Goal: Check status: Check status

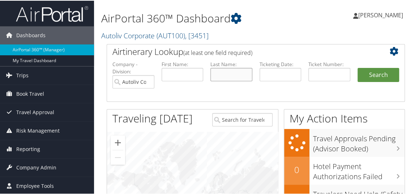
click at [220, 72] on input "text" at bounding box center [232, 73] width 42 height 13
type input "Hernandez"
click at [190, 76] on input "text" at bounding box center [183, 73] width 42 height 13
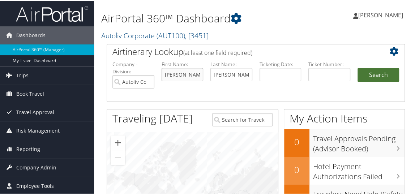
type input "araceli"
click at [378, 78] on button "Search" at bounding box center [379, 74] width 42 height 14
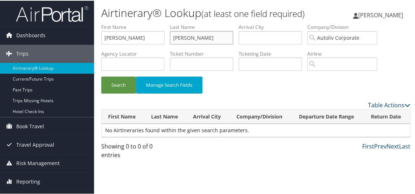
drag, startPoint x: 214, startPoint y: 55, endPoint x: 99, endPoint y: 50, distance: 114.8
click at [101, 50] on form "First Name araceli Last Name Hernandez Departure City Arrival City Company/Divi…" at bounding box center [255, 61] width 309 height 77
click at [116, 93] on button "Search" at bounding box center [118, 84] width 35 height 17
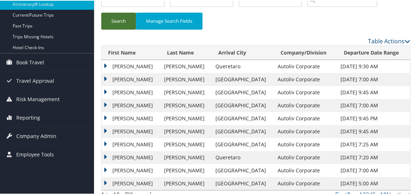
scroll to position [72, 0]
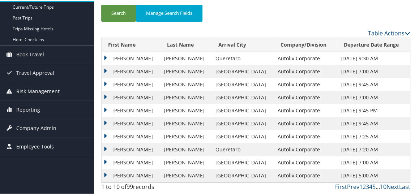
click at [122, 130] on td "ARACELI" at bounding box center [131, 122] width 59 height 13
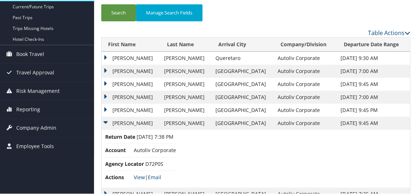
scroll to position [144, 0]
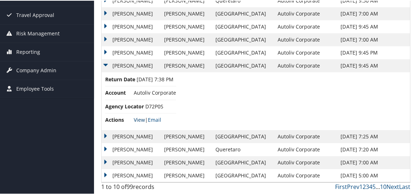
click at [144, 118] on link "View" at bounding box center [139, 119] width 11 height 7
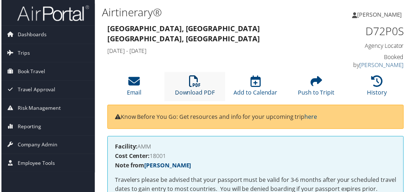
click at [197, 90] on link "Download PDF" at bounding box center [195, 88] width 40 height 17
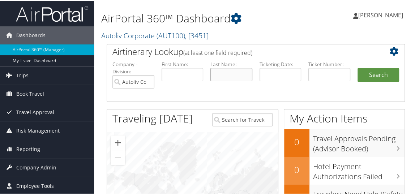
click at [220, 76] on input "text" at bounding box center [232, 73] width 42 height 13
type input "p"
type input "pertler"
click at [377, 80] on button "Search" at bounding box center [379, 74] width 42 height 14
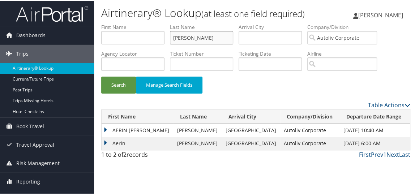
drag, startPoint x: 199, startPoint y: 52, endPoint x: 95, endPoint y: 52, distance: 103.8
click at [95, 52] on div "Airtinerary® Lookup (at least one field required) TAMMY KANAKIS TAMMY KANAKIS M…" at bounding box center [256, 97] width 324 height 194
type input "kenney"
click at [111, 93] on button "Search" at bounding box center [118, 84] width 35 height 17
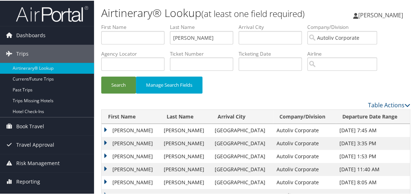
click at [106, 149] on td "STEVEN BENJAMIN" at bounding box center [131, 142] width 59 height 13
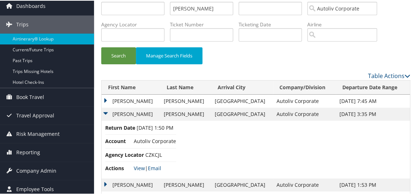
scroll to position [72, 0]
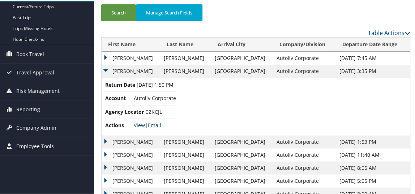
click at [140, 128] on link "View" at bounding box center [139, 124] width 11 height 7
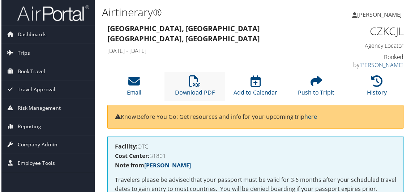
click at [186, 79] on li "Download PDF" at bounding box center [194, 86] width 61 height 29
